Goal: Transaction & Acquisition: Purchase product/service

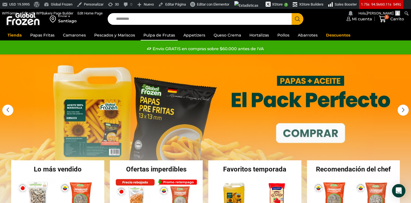
click at [149, 37] on link "Pulpa de Frutas" at bounding box center [158, 35] width 37 height 11
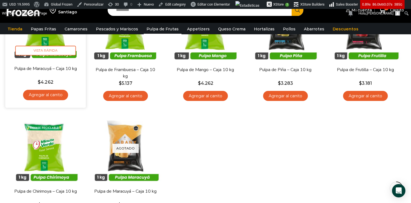
scroll to position [105, 0]
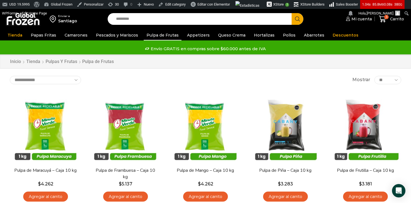
click at [232, 17] on input "Search input" at bounding box center [200, 19] width 175 height 12
type input "******"
click at [291, 13] on button "Search" at bounding box center [297, 19] width 12 height 12
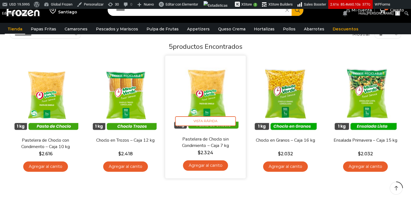
scroll to position [49, 0]
